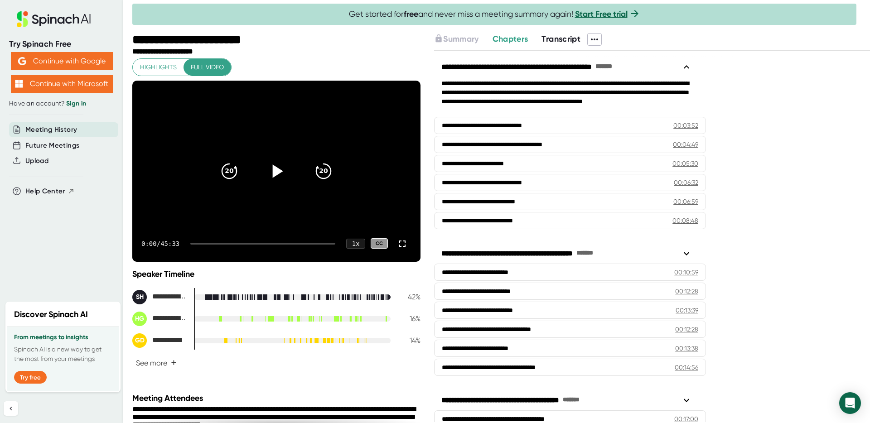
click at [273, 169] on icon at bounding box center [278, 171] width 10 height 13
click at [202, 244] on div at bounding box center [262, 244] width 145 height 2
click at [254, 237] on div "1:29 / 45:33 1 x CC" at bounding box center [276, 244] width 288 height 36
click at [252, 242] on div "1:30 / 45:33 1 x CC" at bounding box center [276, 244] width 288 height 36
click at [252, 243] on div at bounding box center [262, 244] width 145 height 2
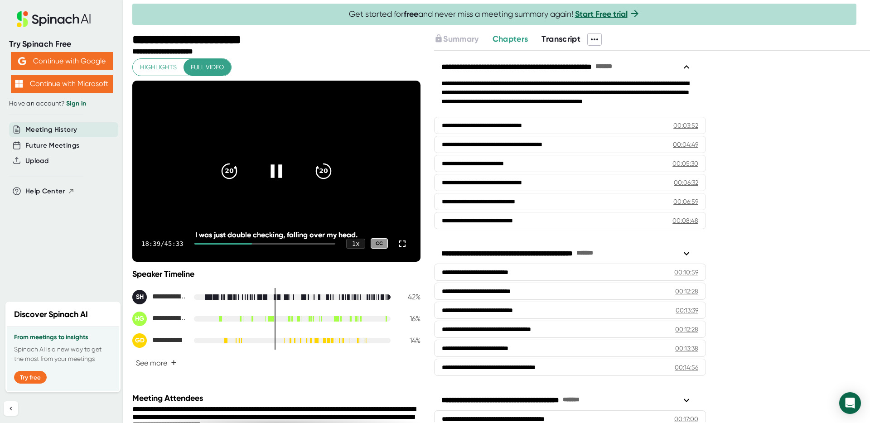
click at [236, 241] on div "18:39 / 45:33 1 x CC" at bounding box center [276, 244] width 288 height 36
click at [233, 242] on div "18:40 / 45:33 1 x CC" at bounding box center [276, 244] width 288 height 36
click at [228, 244] on div at bounding box center [223, 244] width 58 height 2
click at [218, 243] on div at bounding box center [205, 244] width 30 height 2
click at [207, 243] on div at bounding box center [201, 244] width 22 height 2
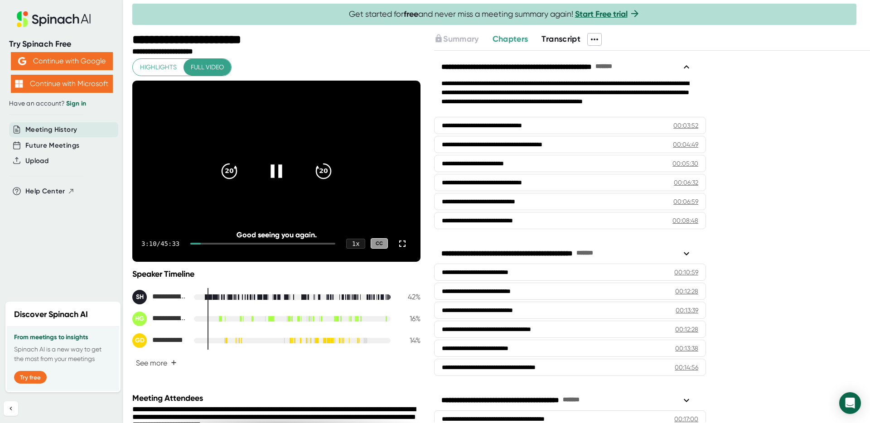
click at [200, 243] on div at bounding box center [195, 244] width 10 height 2
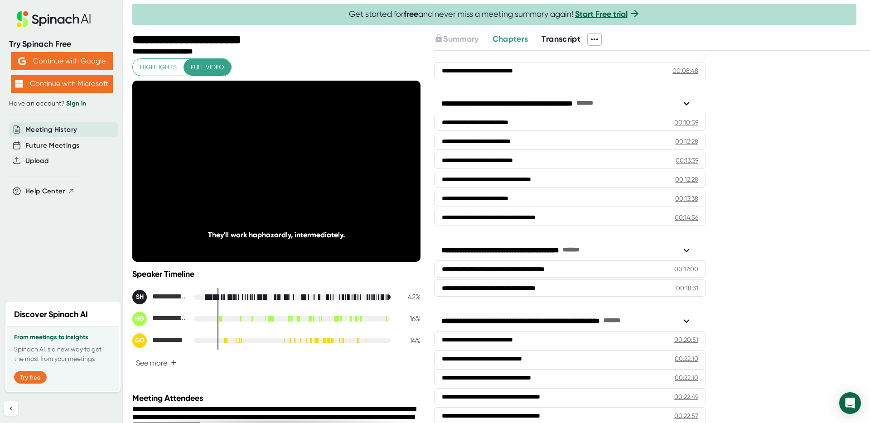
scroll to position [102, 0]
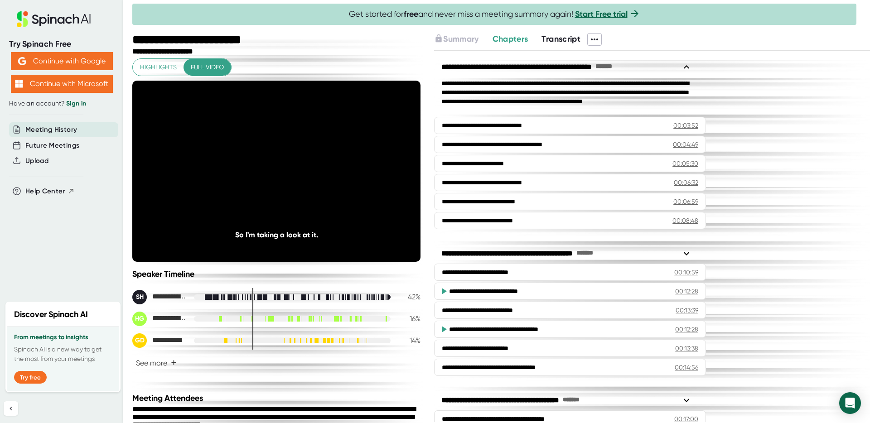
scroll to position [150, 0]
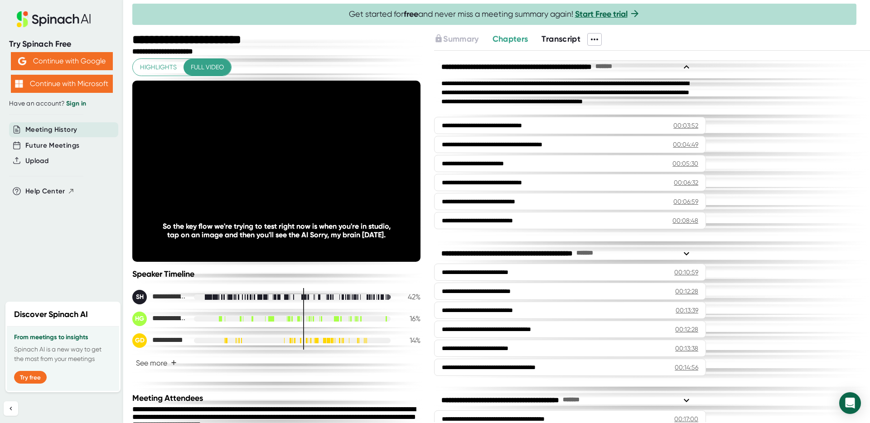
scroll to position [150, 0]
